Goal: Task Accomplishment & Management: Manage account settings

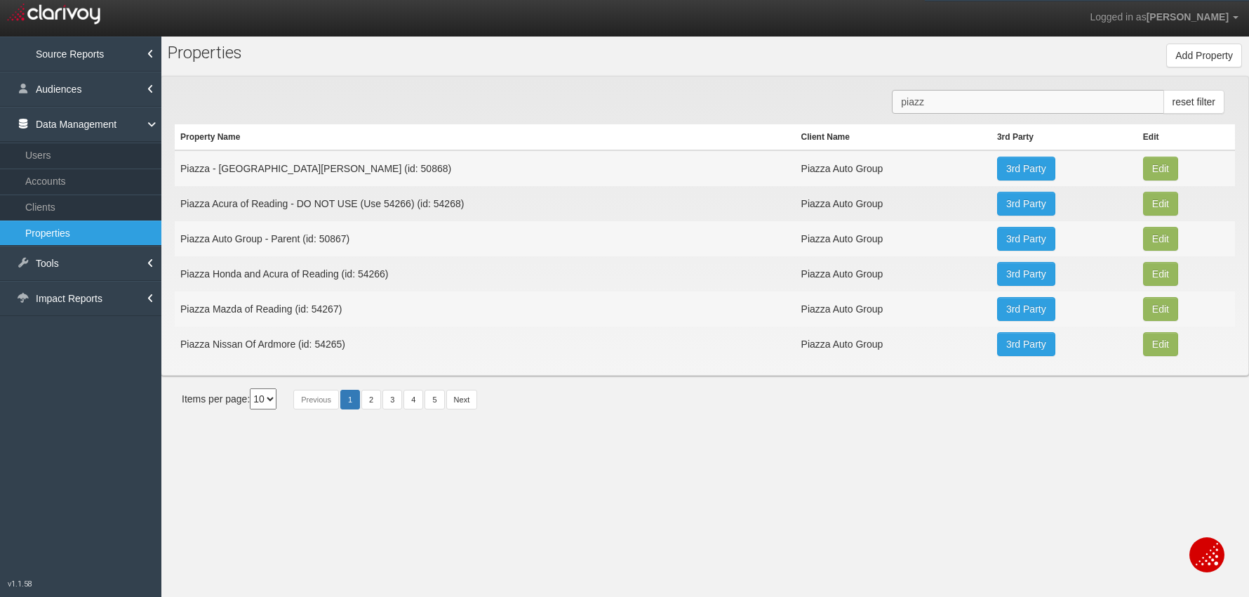
click at [913, 102] on input "piazz" at bounding box center [1028, 102] width 272 height 24
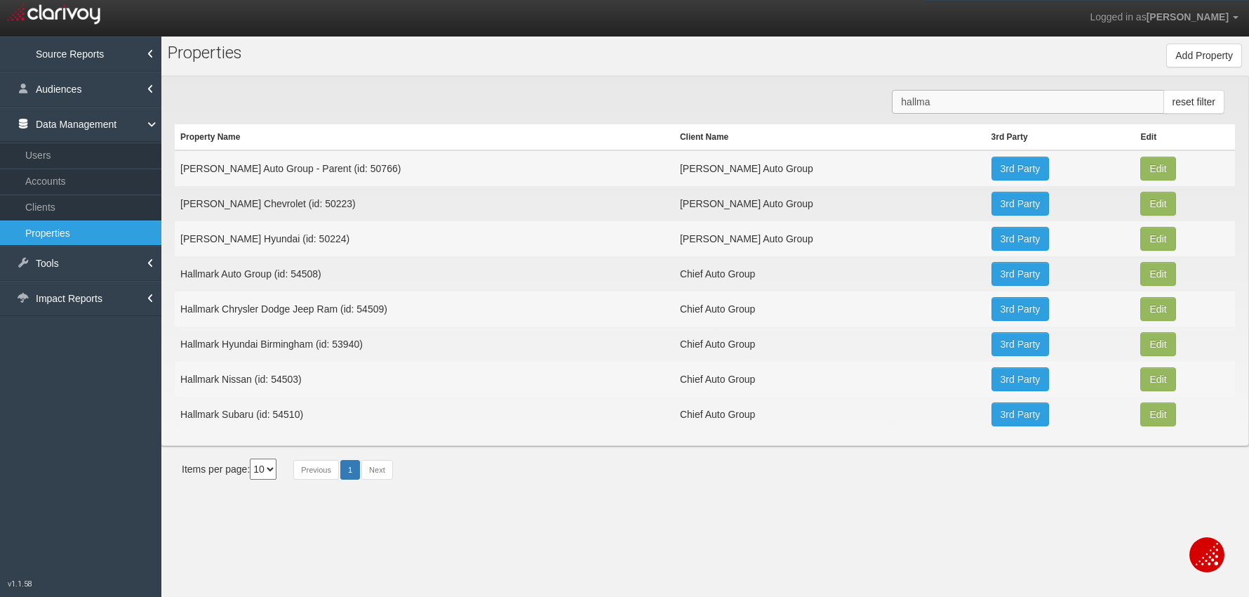
type input "hallma"
drag, startPoint x: 242, startPoint y: 390, endPoint x: 234, endPoint y: 385, distance: 9.4
click at [241, 389] on td "Hallmark Nissan (id: 54503)" at bounding box center [425, 379] width 500 height 35
click at [234, 382] on td "Hallmark Nissan (id: 54503)" at bounding box center [425, 379] width 500 height 35
click at [992, 380] on link "3rd Party" at bounding box center [1021, 379] width 58 height 24
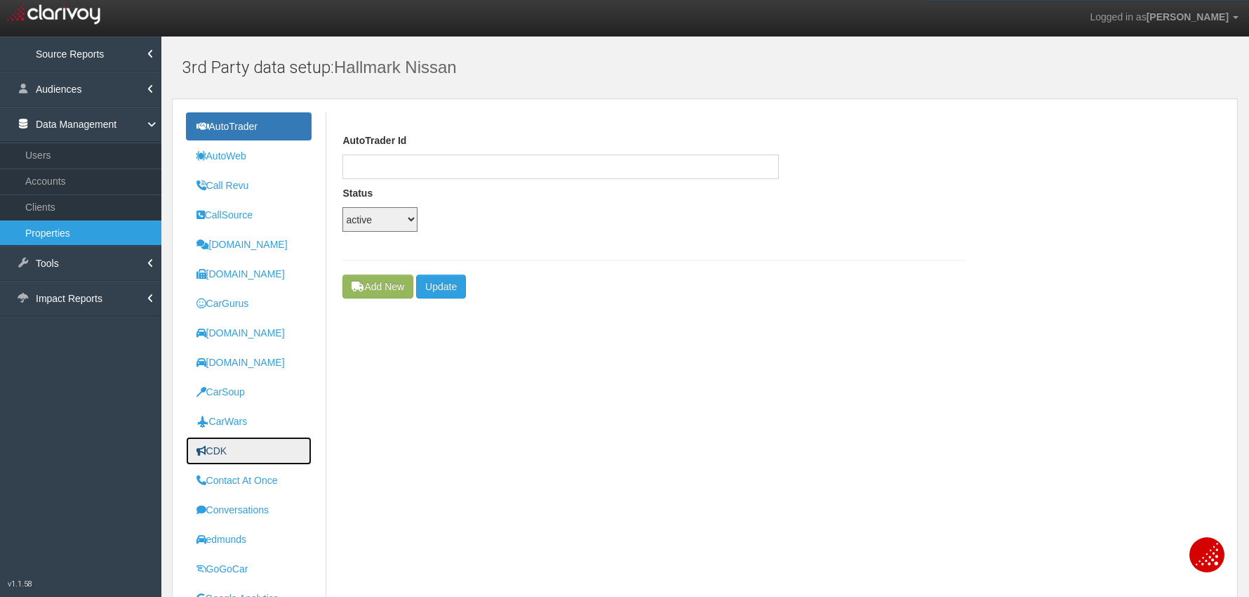
click at [220, 451] on uib-tab-heading "CDK" at bounding box center [212, 450] width 31 height 11
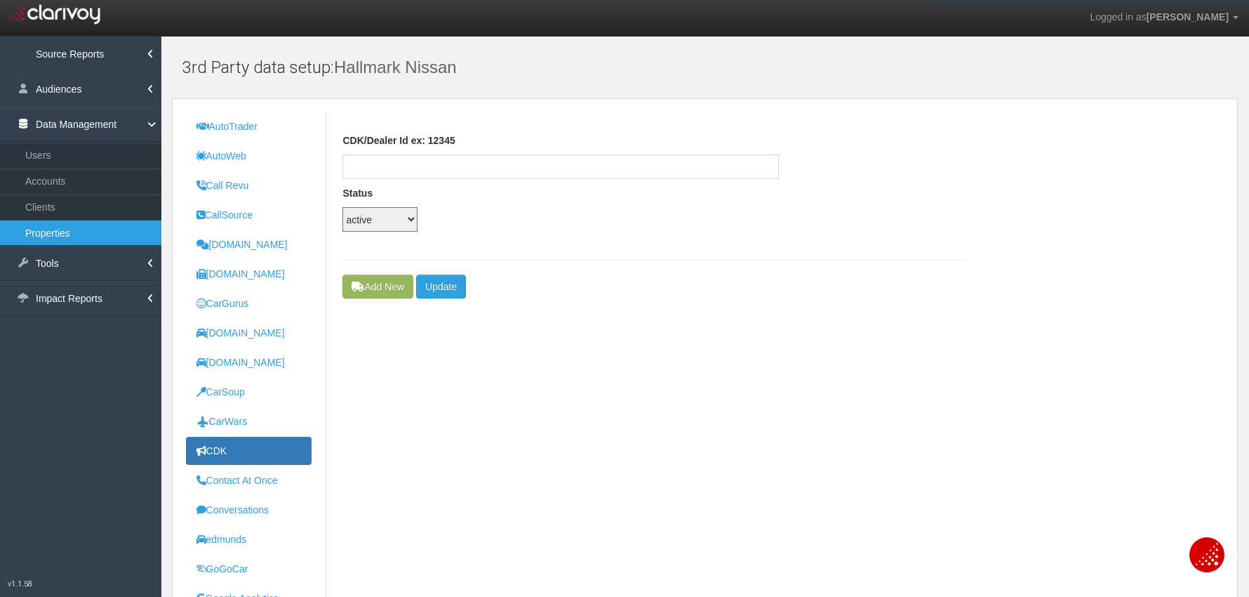
click at [775, 356] on div "AutoTrader AutoWeb Call Revu CallSource [DOMAIN_NAME] [DOMAIN_NAME] CarGurus [D…" at bounding box center [705, 603] width 1039 height 983
click at [402, 173] on input "text" at bounding box center [561, 166] width 437 height 25
paste input "476f1fb2-f6bd-41ea-acc4-81869c8b5857"
type input "476f1fb2-f6bd-41ea-acc4-81869c8b5857"
click at [451, 285] on button "Update" at bounding box center [441, 286] width 50 height 24
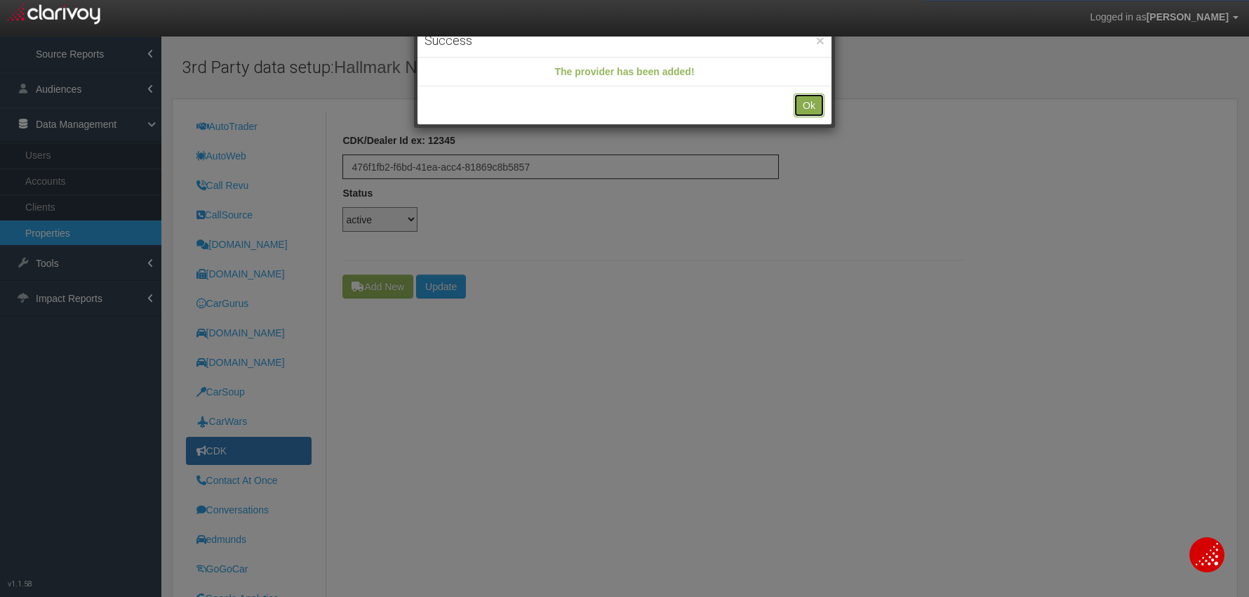
click at [817, 108] on button "Ok" at bounding box center [809, 105] width 31 height 24
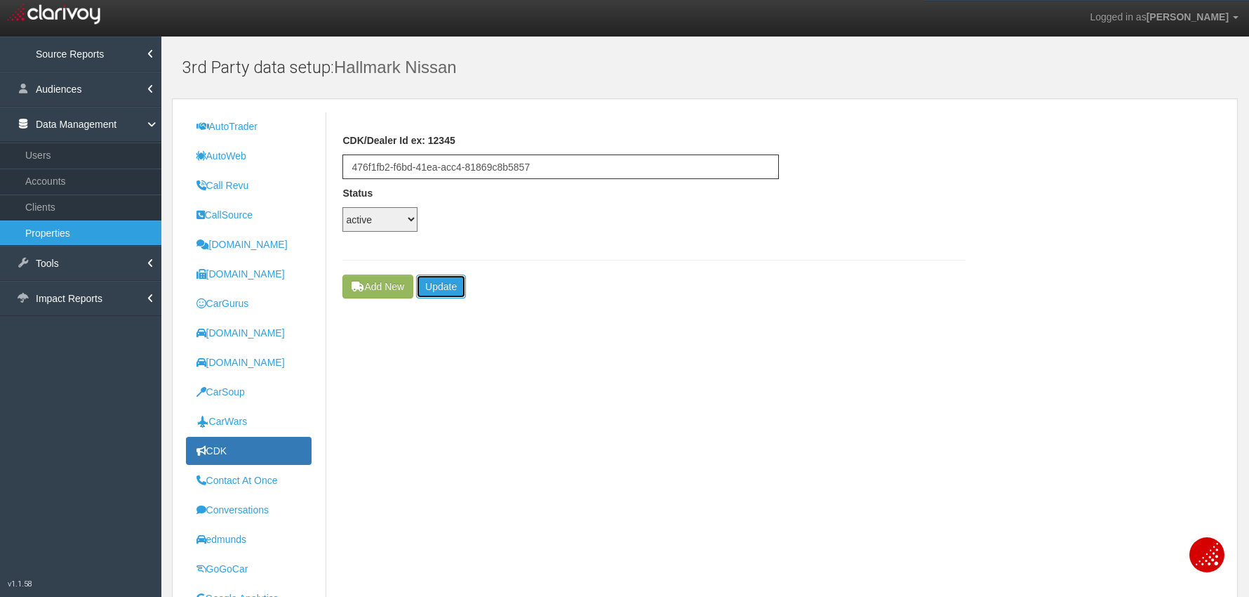
drag, startPoint x: 453, startPoint y: 289, endPoint x: 477, endPoint y: 293, distance: 24.9
click at [453, 289] on button "Update" at bounding box center [441, 286] width 50 height 24
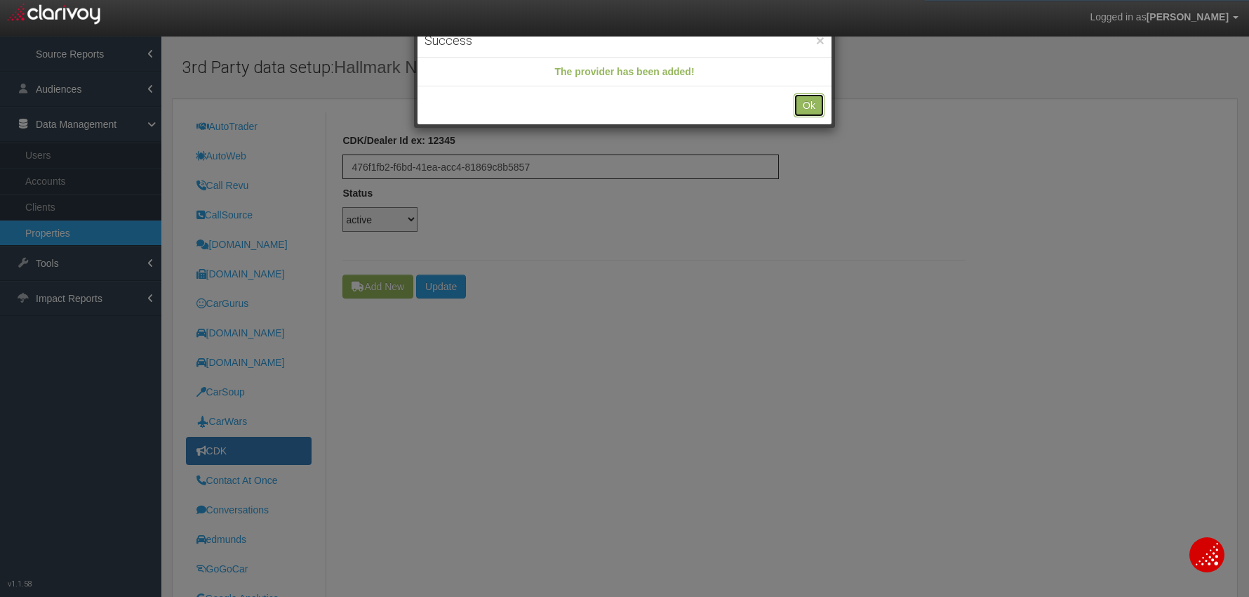
drag, startPoint x: 814, startPoint y: 108, endPoint x: 505, endPoint y: 122, distance: 309.2
click at [812, 109] on button "Ok" at bounding box center [809, 105] width 31 height 24
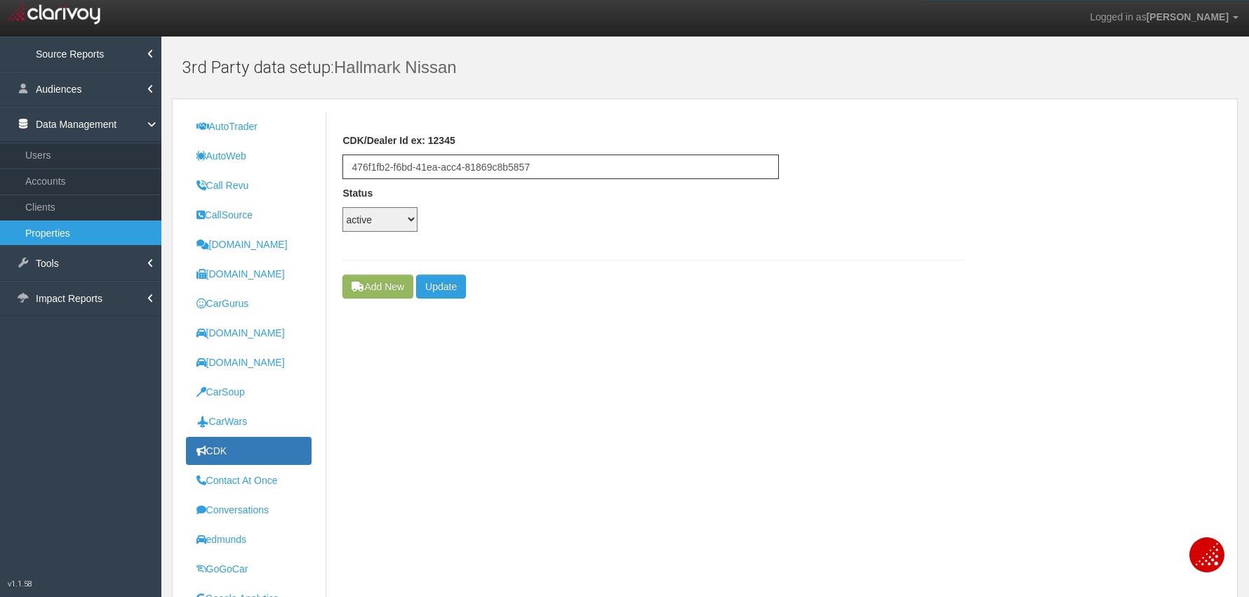
click at [55, 223] on link "Properties" at bounding box center [80, 232] width 161 height 25
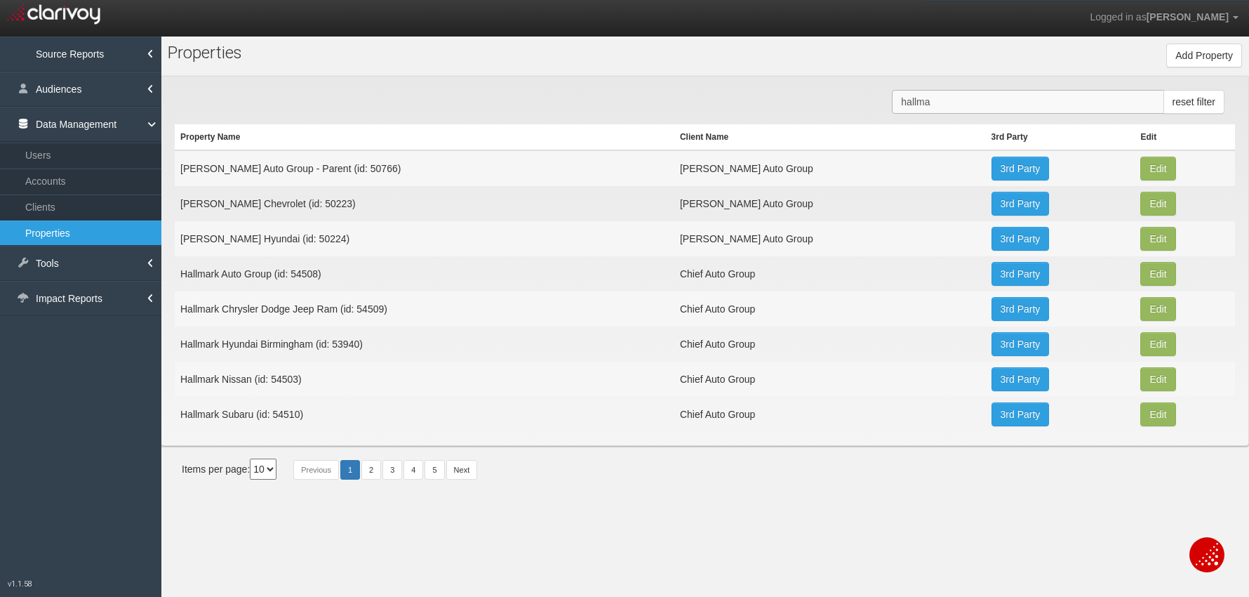
click at [937, 105] on input "hallma" at bounding box center [1028, 102] width 272 height 24
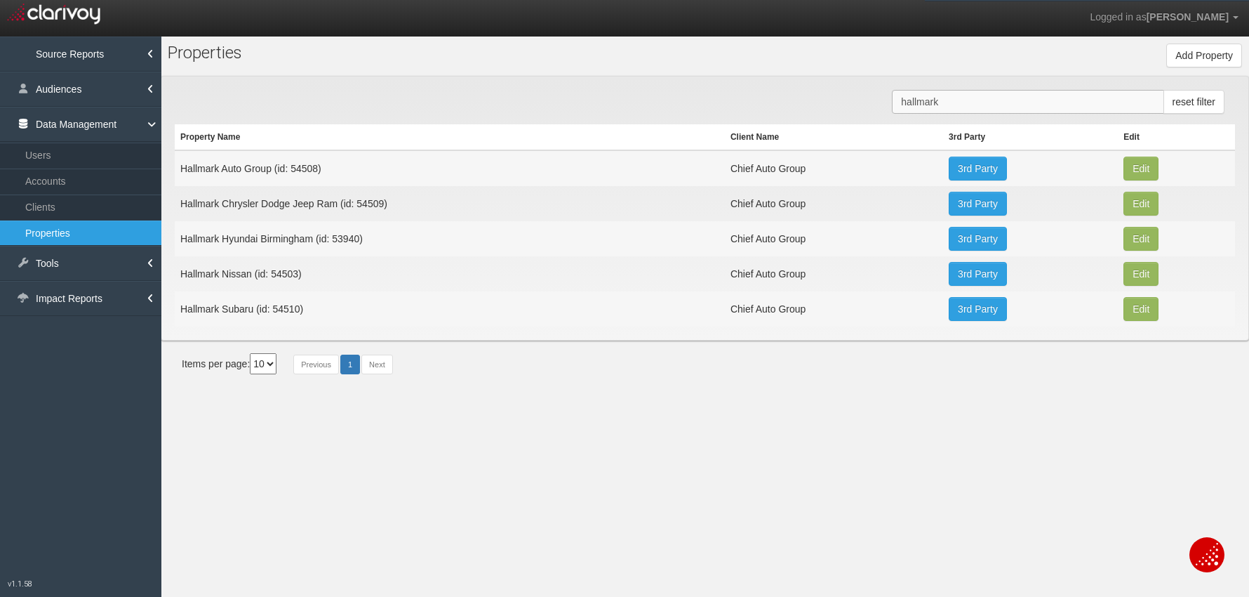
type input "hallmark"
